Goal: Navigation & Orientation: Find specific page/section

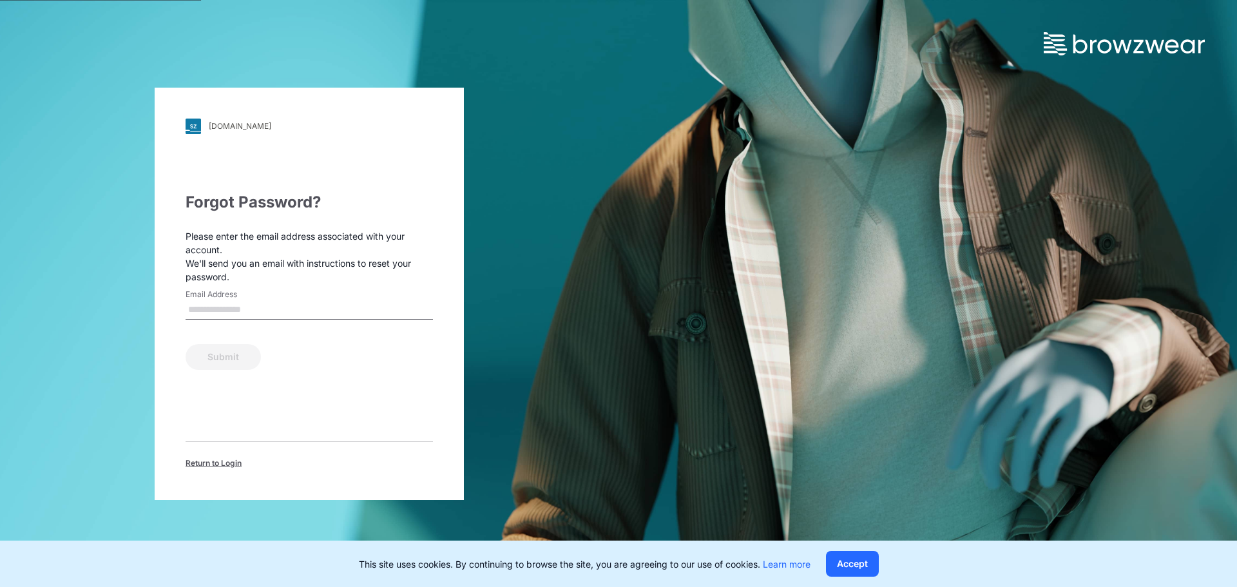
click at [215, 468] on span "Return to Login" at bounding box center [214, 464] width 56 height 12
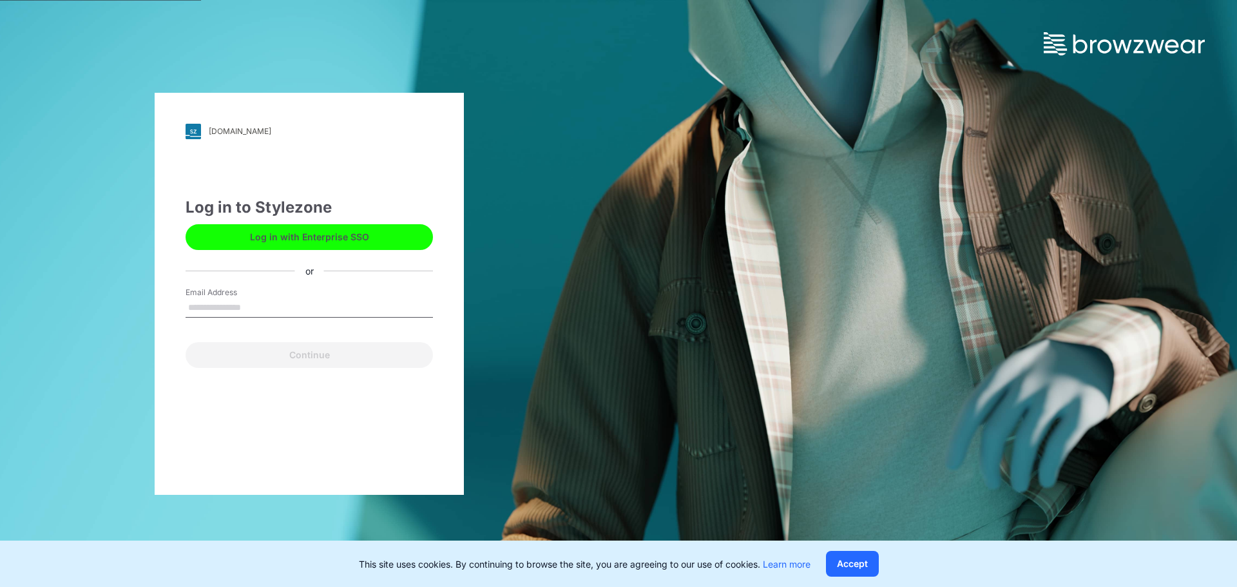
click at [255, 302] on input "Email Address" at bounding box center [309, 307] width 247 height 19
type input "**********"
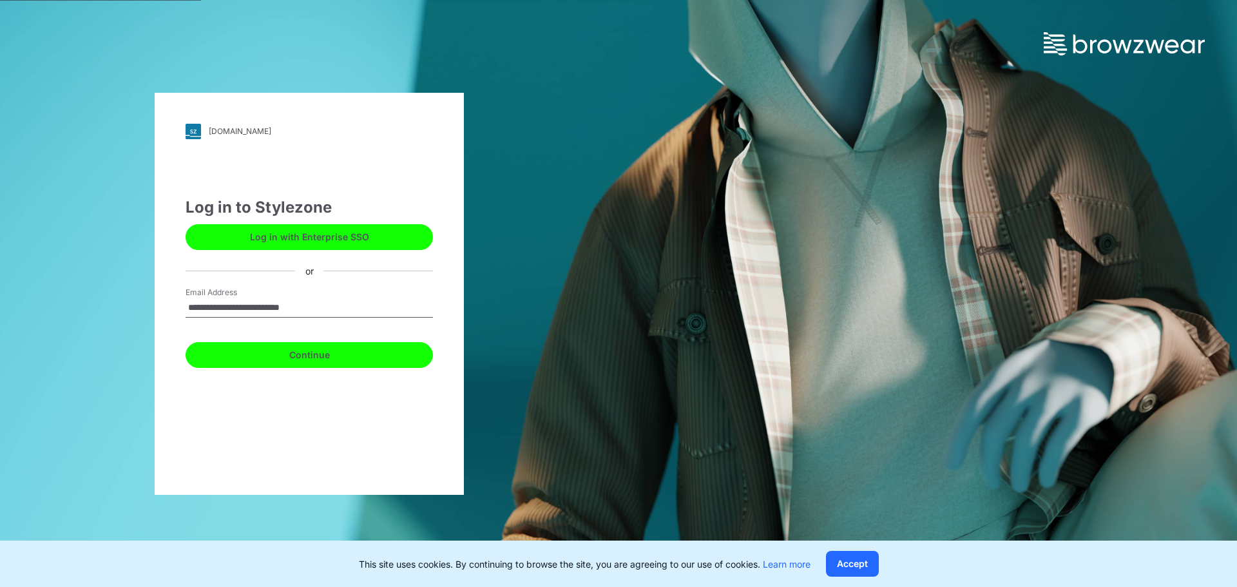
click at [260, 352] on button "Continue" at bounding box center [309, 355] width 247 height 26
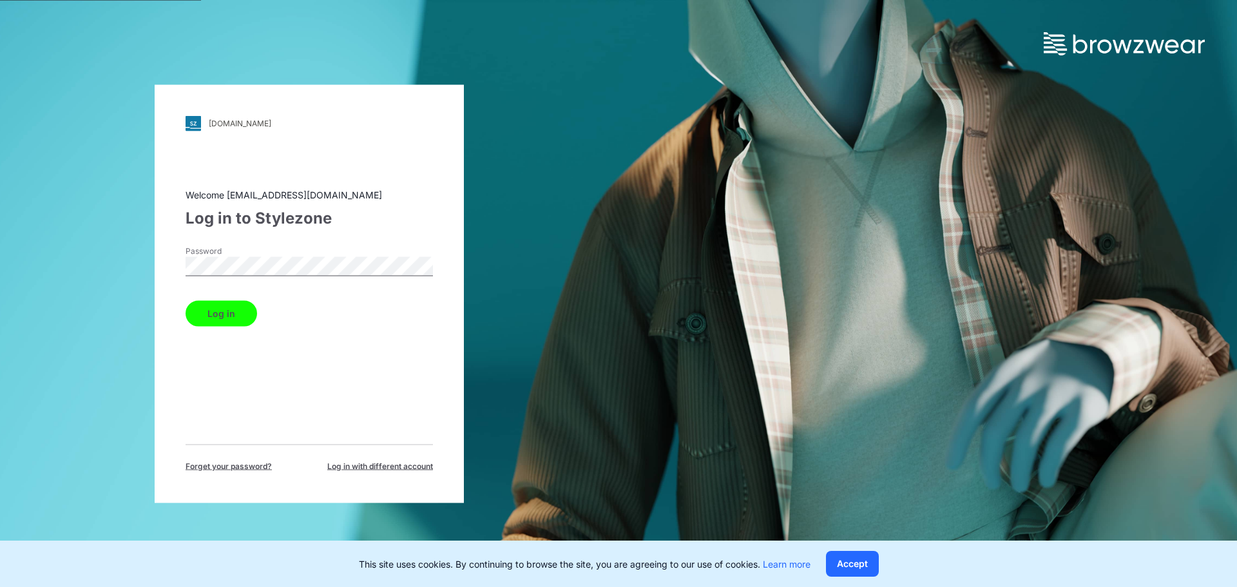
click at [186, 300] on button "Log in" at bounding box center [222, 313] width 72 height 26
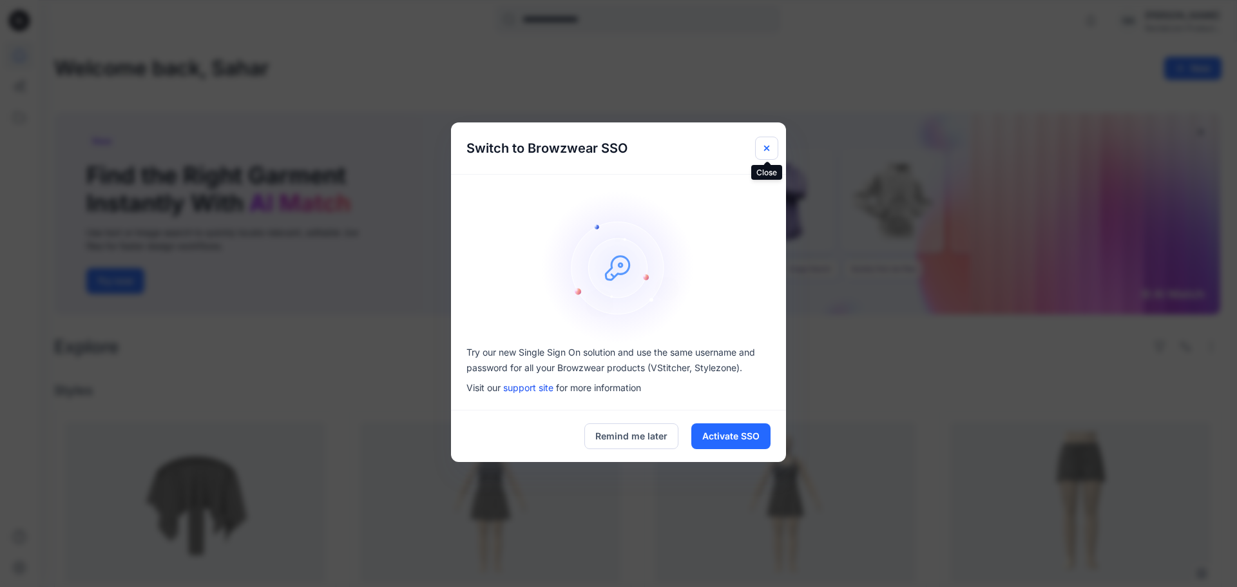
click at [771, 151] on icon "Close" at bounding box center [767, 148] width 10 height 10
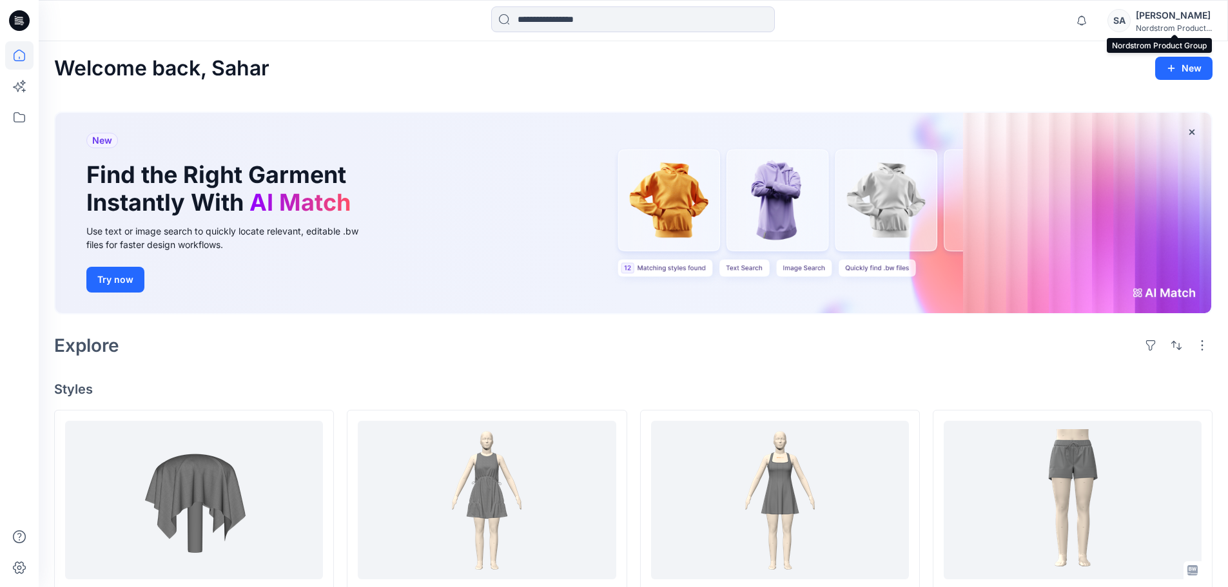
click at [1156, 25] on div "Nordstrom Product..." at bounding box center [1174, 28] width 76 height 10
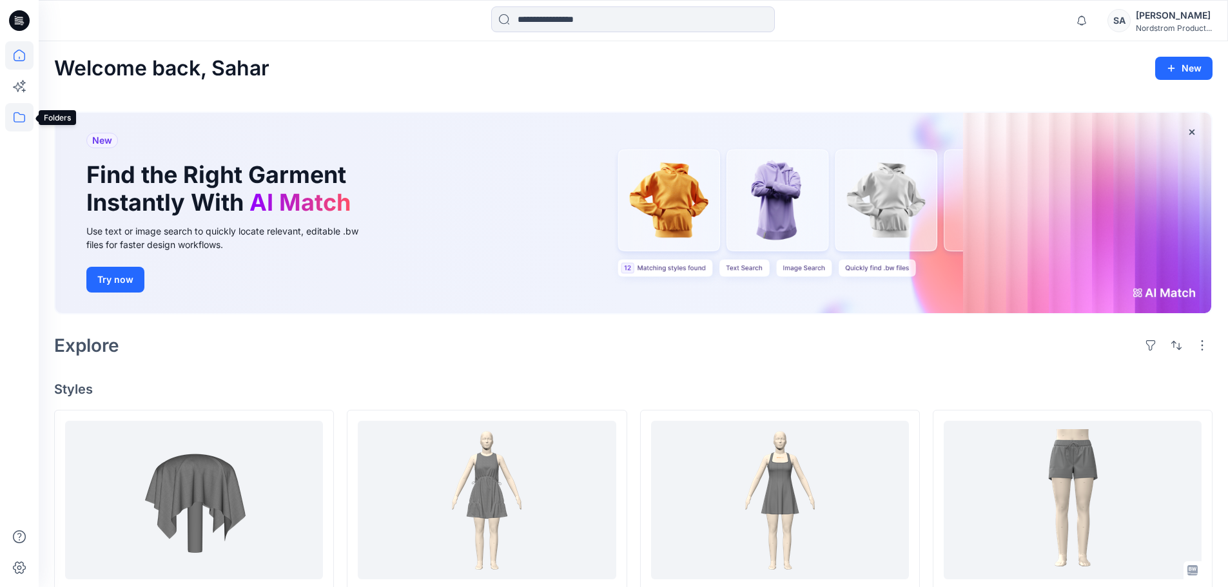
click at [19, 115] on icon at bounding box center [19, 117] width 28 height 28
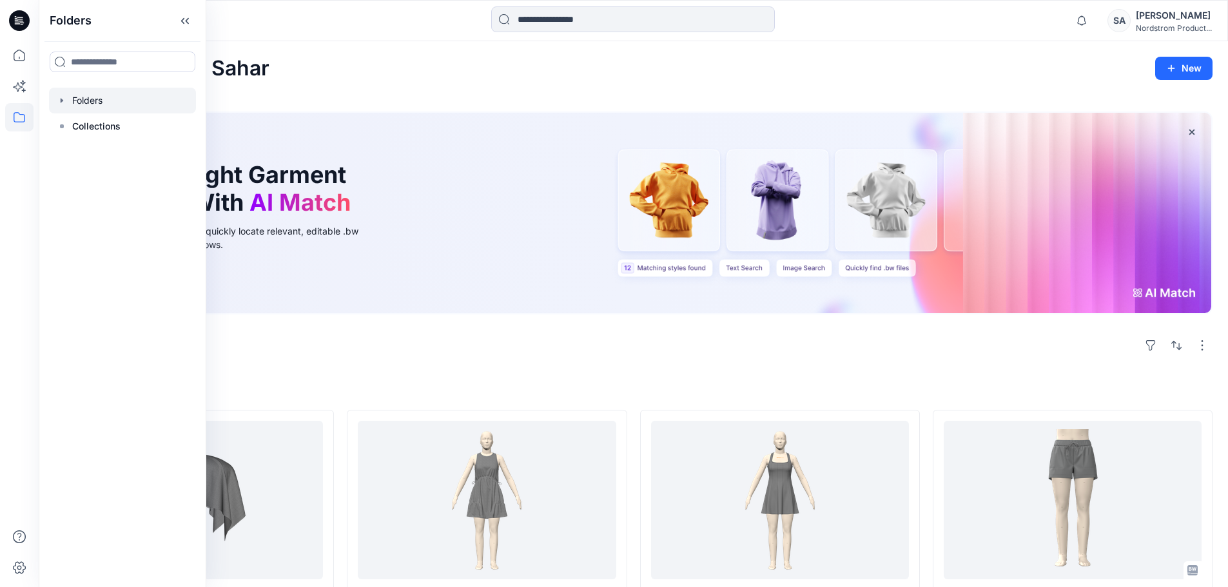
click at [130, 98] on div at bounding box center [122, 101] width 147 height 26
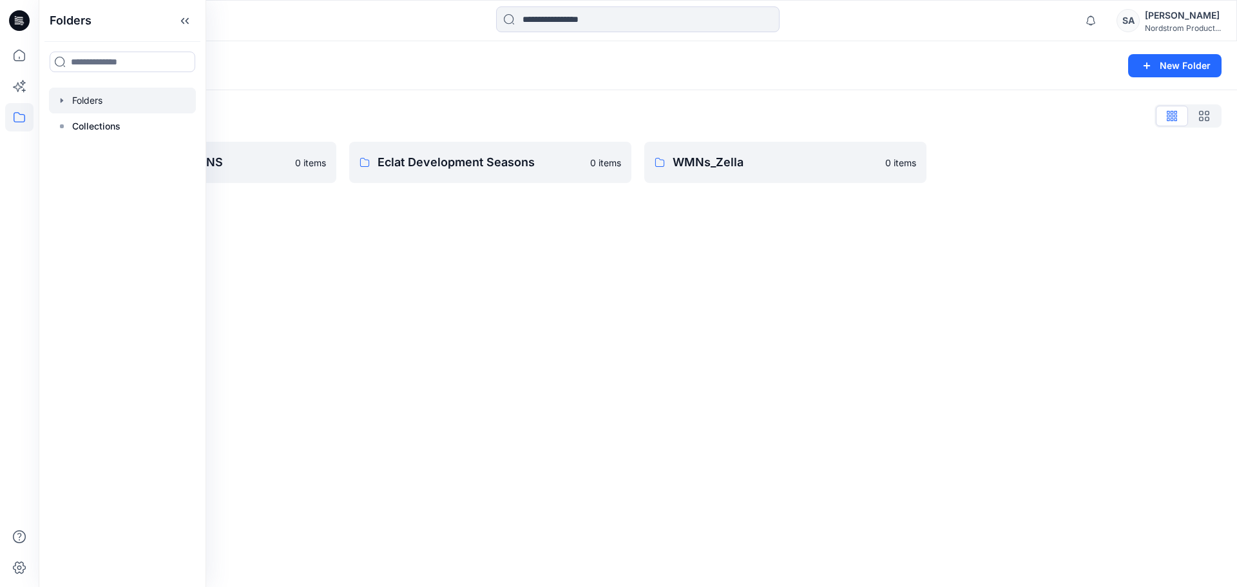
click at [322, 97] on div "Folders List Block Library - WOMENS 0 items Eclat Development Seasons 0 items W…" at bounding box center [638, 144] width 1199 height 108
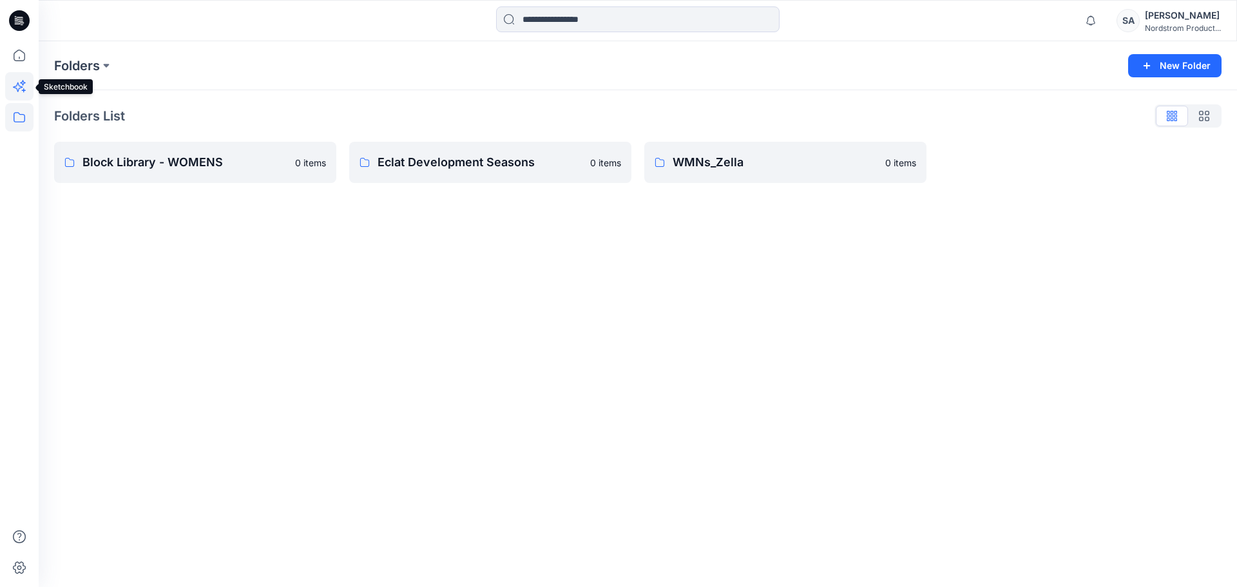
click at [12, 83] on icon at bounding box center [19, 86] width 28 height 28
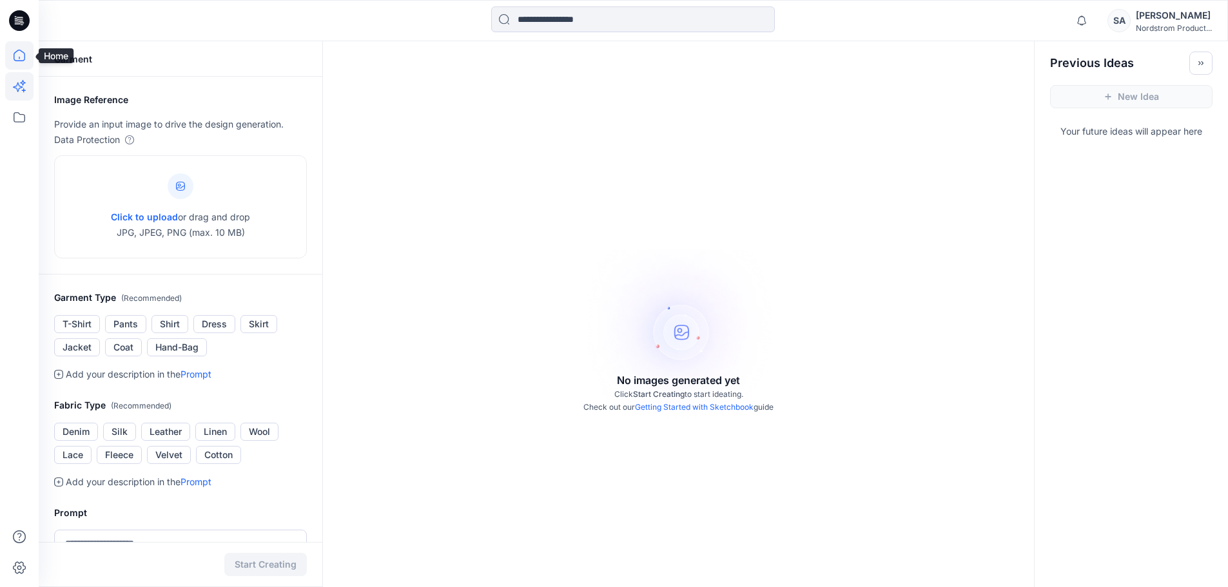
click at [15, 57] on icon at bounding box center [19, 55] width 28 height 28
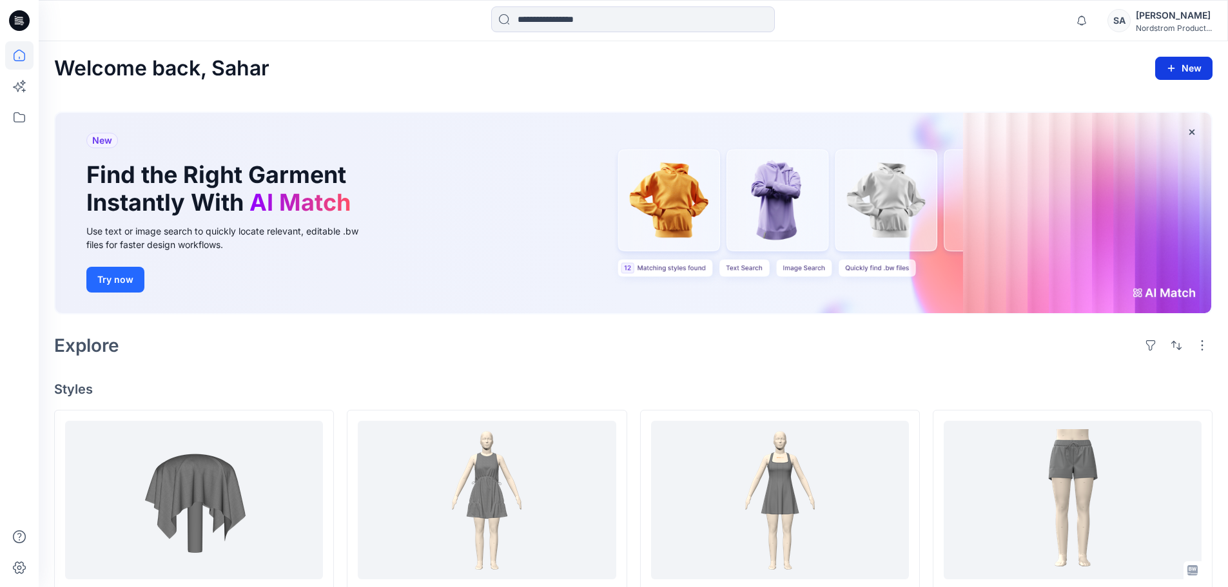
click at [1167, 69] on icon "button" at bounding box center [1171, 68] width 10 height 10
click at [1064, 73] on div "Welcome back, Sahar New New Style New Folder New Collection" at bounding box center [633, 69] width 1158 height 24
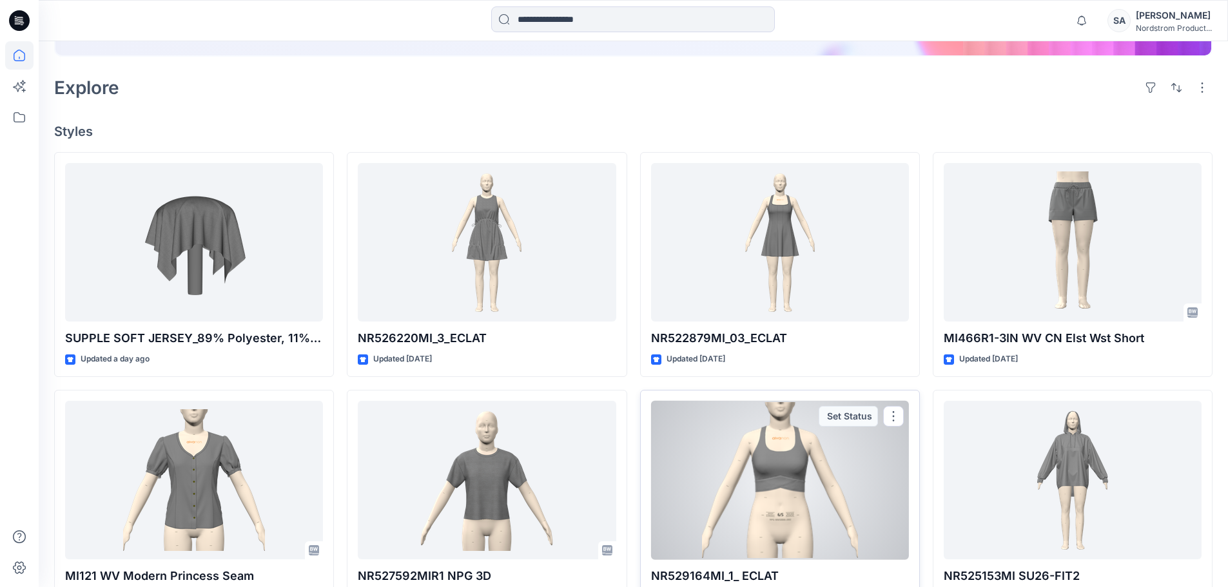
scroll to position [387, 0]
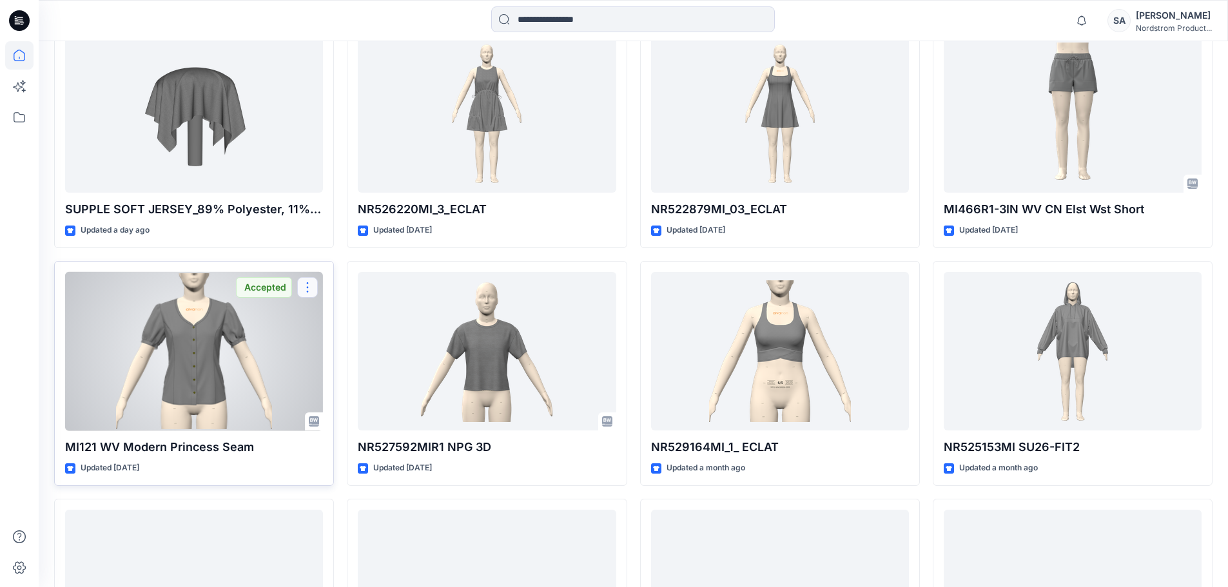
click at [311, 291] on button "button" at bounding box center [307, 287] width 21 height 21
click at [211, 358] on div at bounding box center [194, 351] width 258 height 159
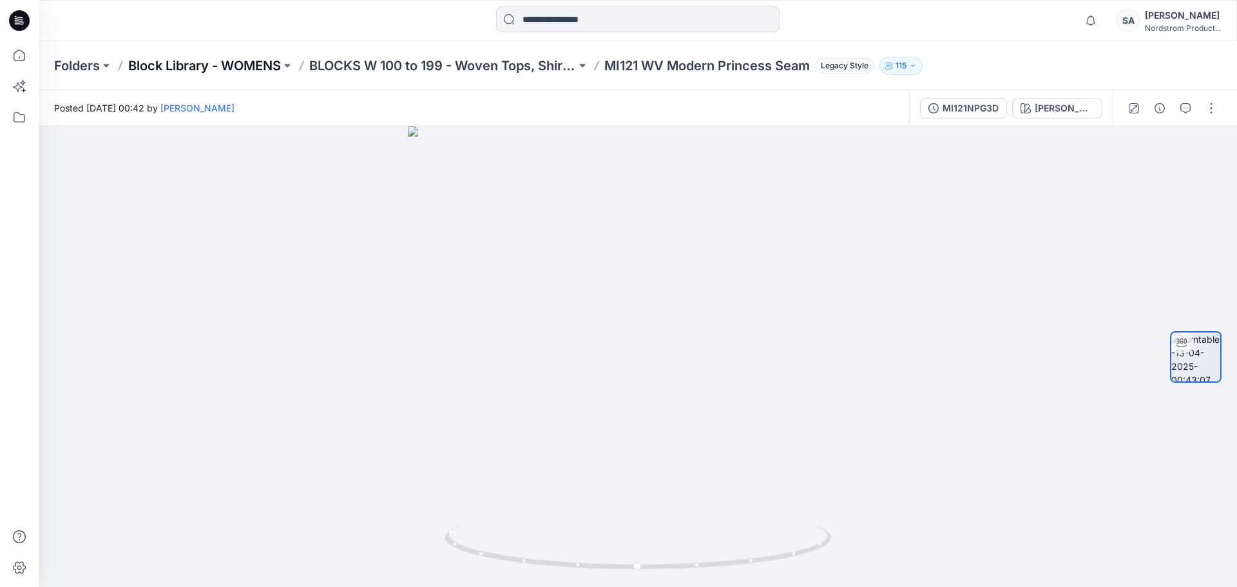
click at [258, 70] on p "Block Library - WOMENS" at bounding box center [204, 66] width 153 height 18
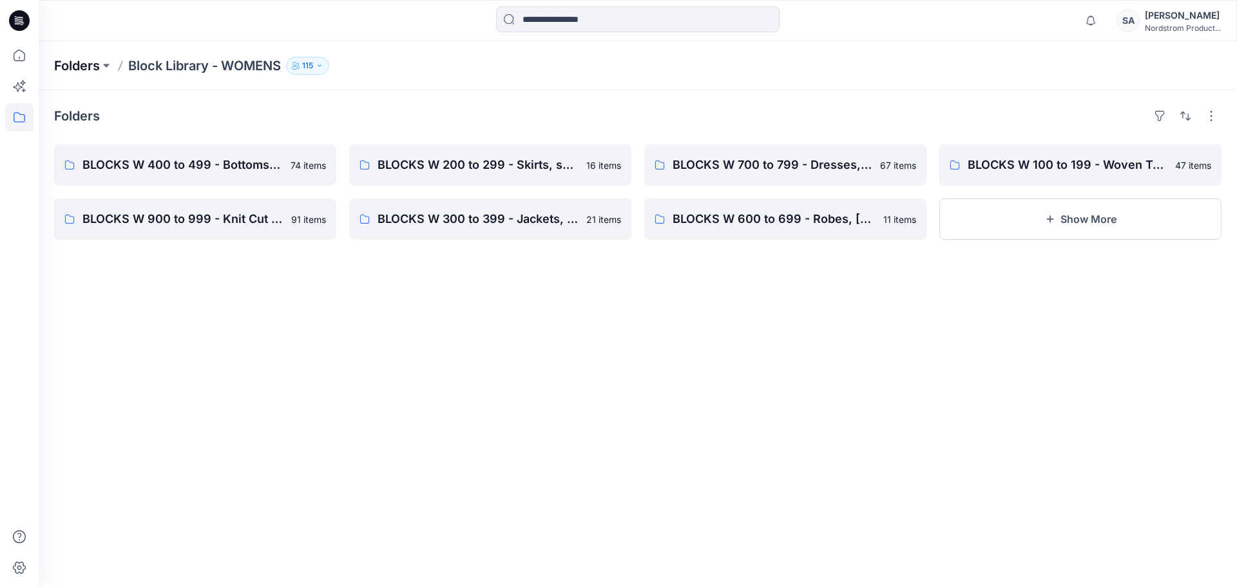
click at [94, 68] on p "Folders" at bounding box center [77, 66] width 46 height 18
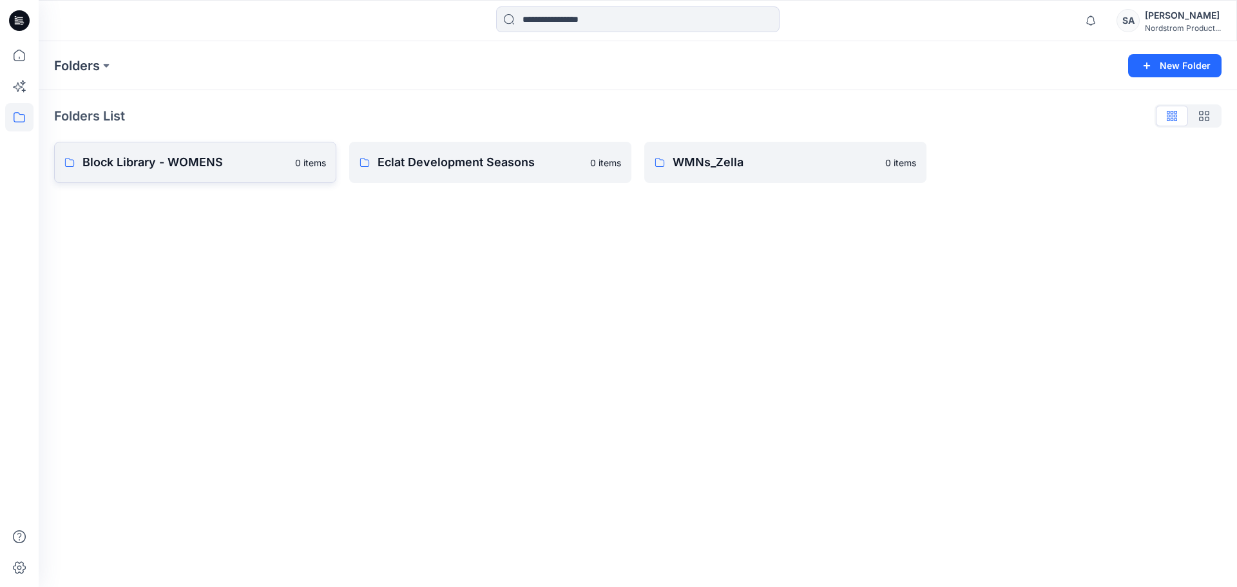
click at [209, 170] on p "Block Library - WOMENS" at bounding box center [184, 162] width 205 height 18
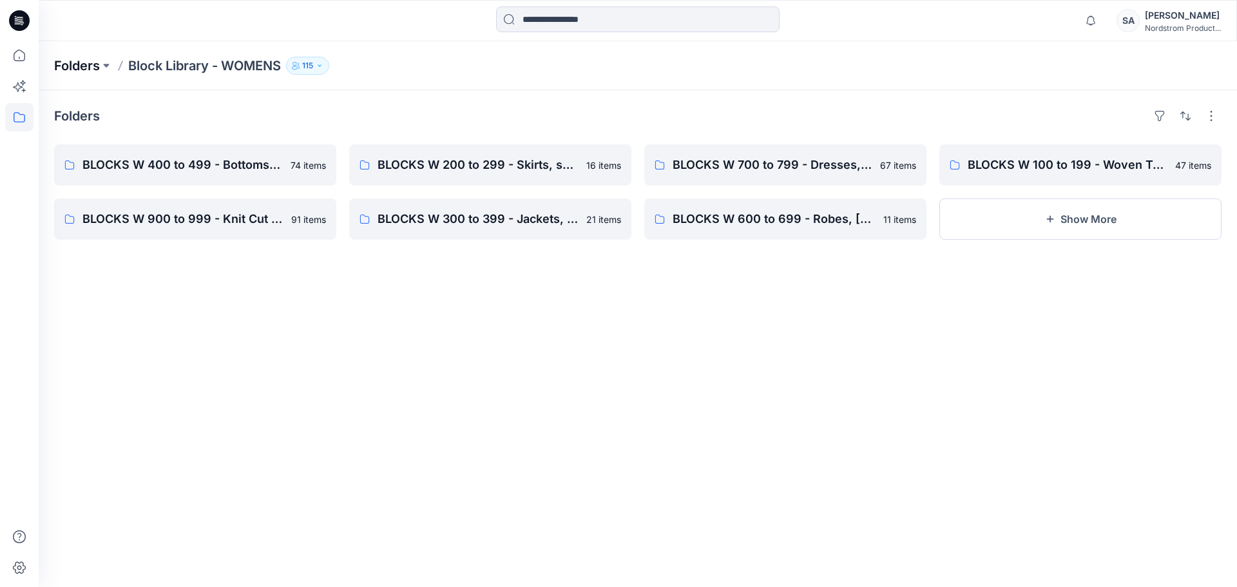
click at [79, 66] on p "Folders" at bounding box center [77, 66] width 46 height 18
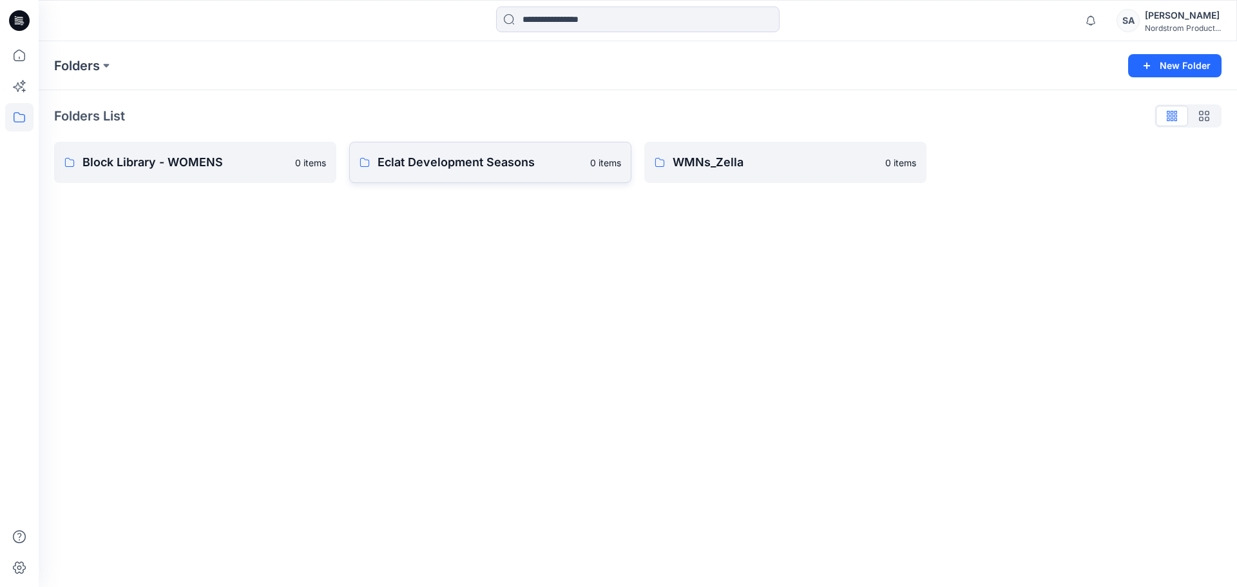
click at [566, 174] on link "Eclat Development Seasons 0 items" at bounding box center [490, 162] width 282 height 41
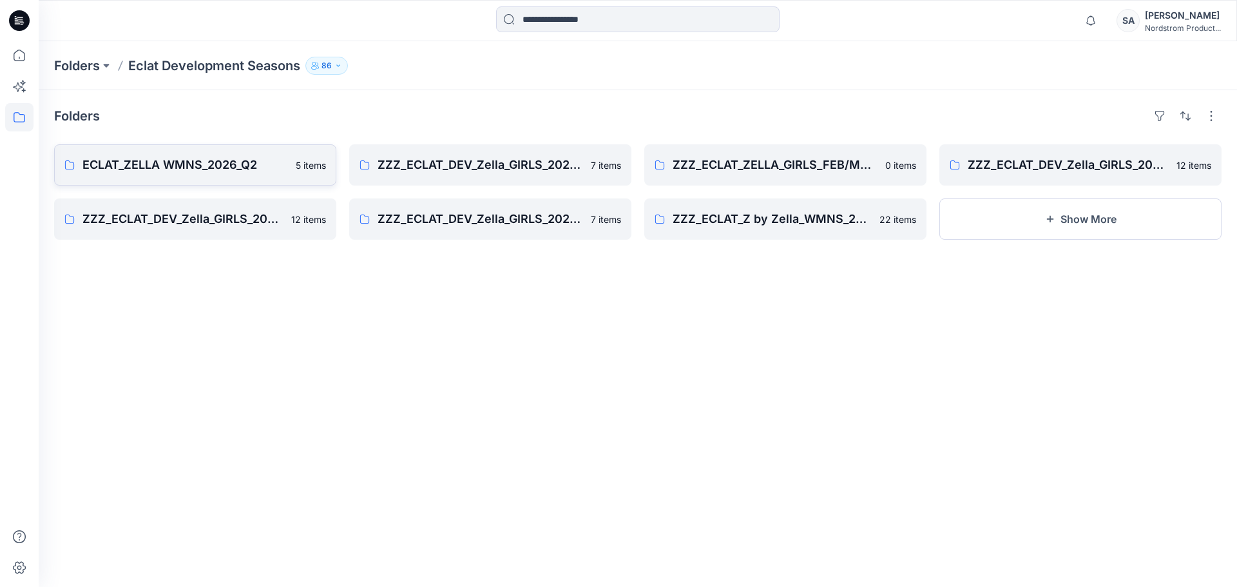
click at [210, 168] on p "ECLAT_ZELLA WMNS_2026_Q2" at bounding box center [185, 165] width 206 height 18
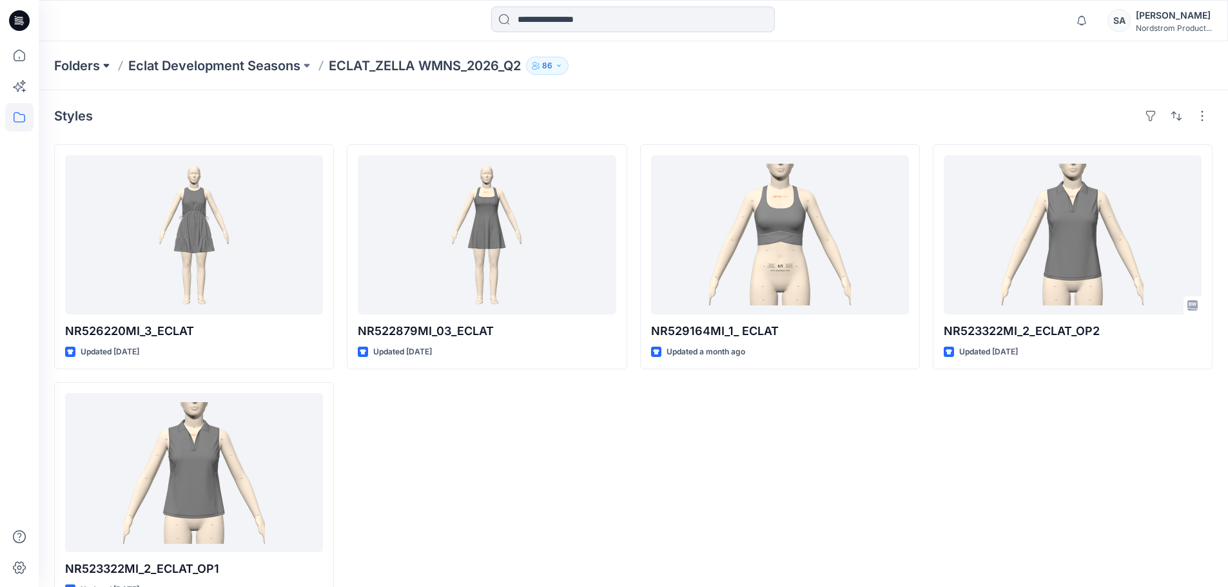
click at [102, 66] on button at bounding box center [106, 66] width 13 height 18
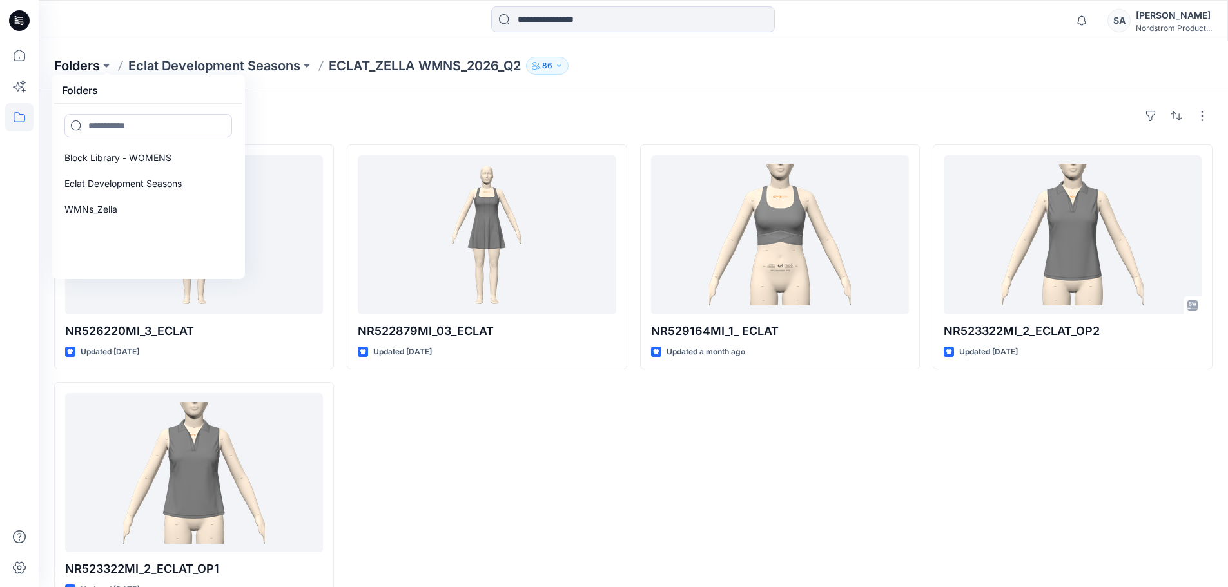
click at [88, 61] on p "Folders" at bounding box center [77, 66] width 46 height 18
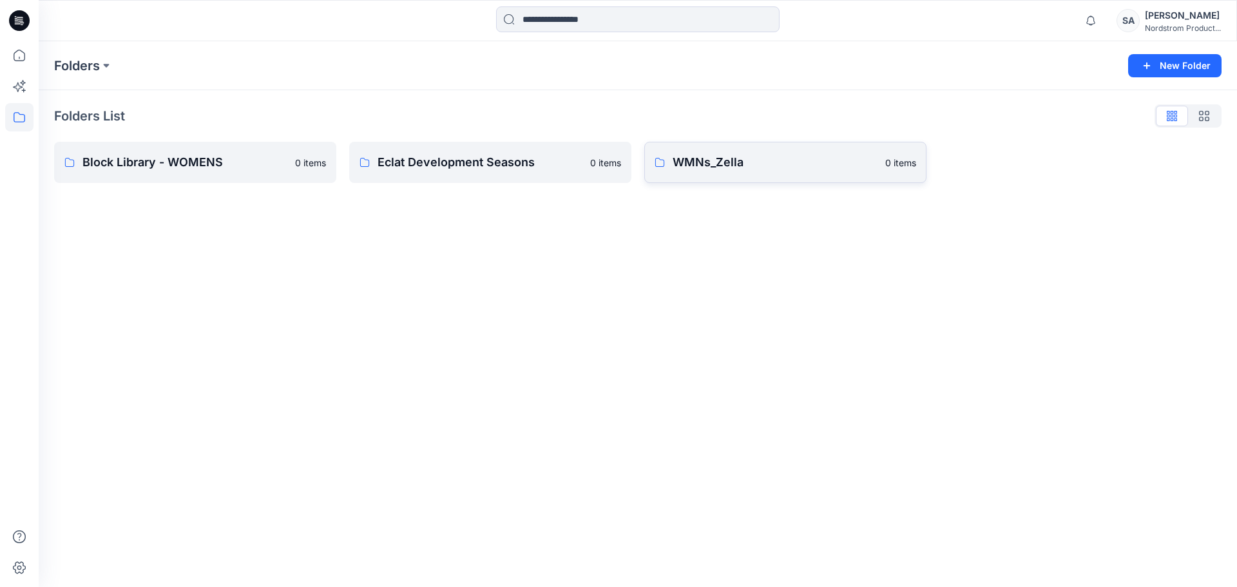
click at [722, 142] on div "Folders List Block Library - WOMENS 0 items Eclat Development Seasons 0 items W…" at bounding box center [638, 144] width 1199 height 108
click at [737, 167] on p "WMNs_Zella" at bounding box center [775, 162] width 205 height 18
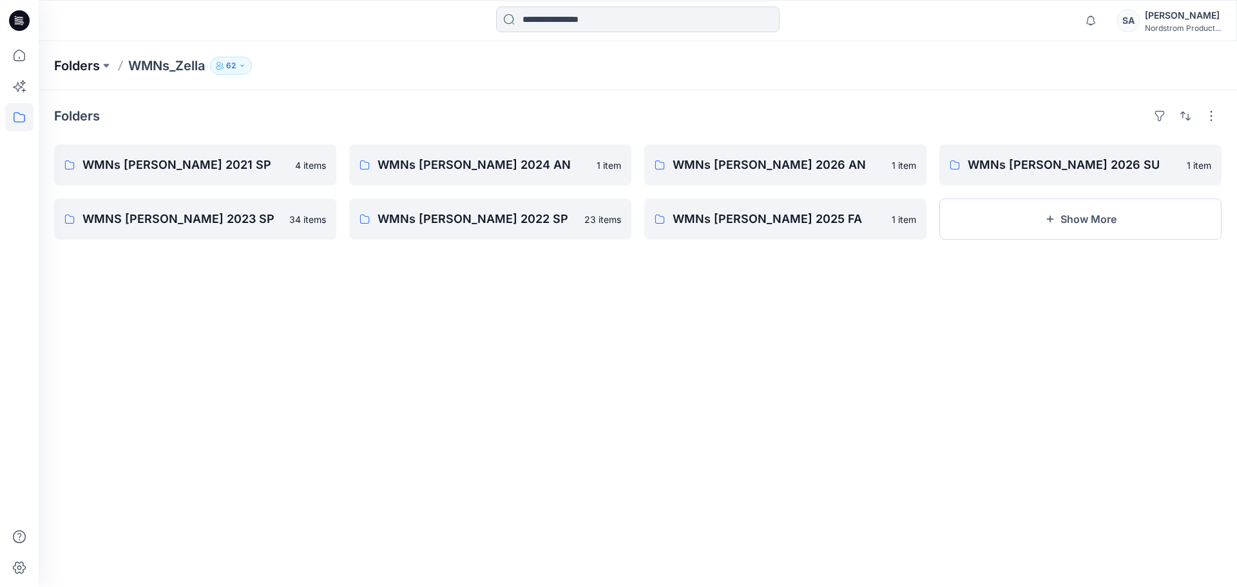
click at [87, 70] on p "Folders" at bounding box center [77, 66] width 46 height 18
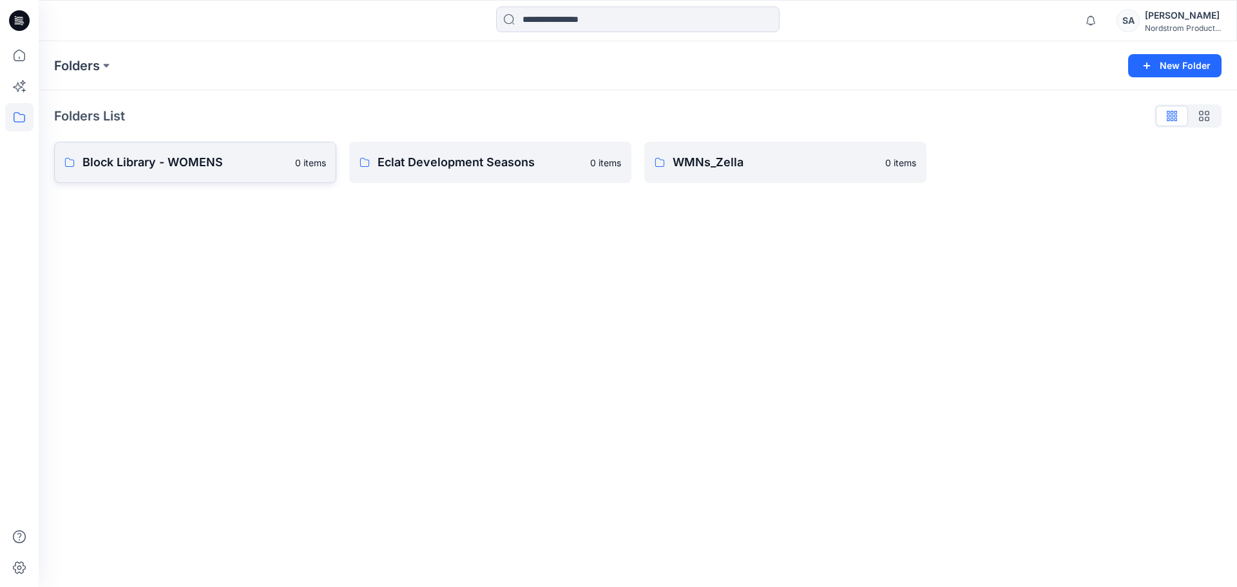
click at [219, 162] on p "Block Library - WOMENS" at bounding box center [184, 162] width 205 height 18
